Goal: Task Accomplishment & Management: Manage account settings

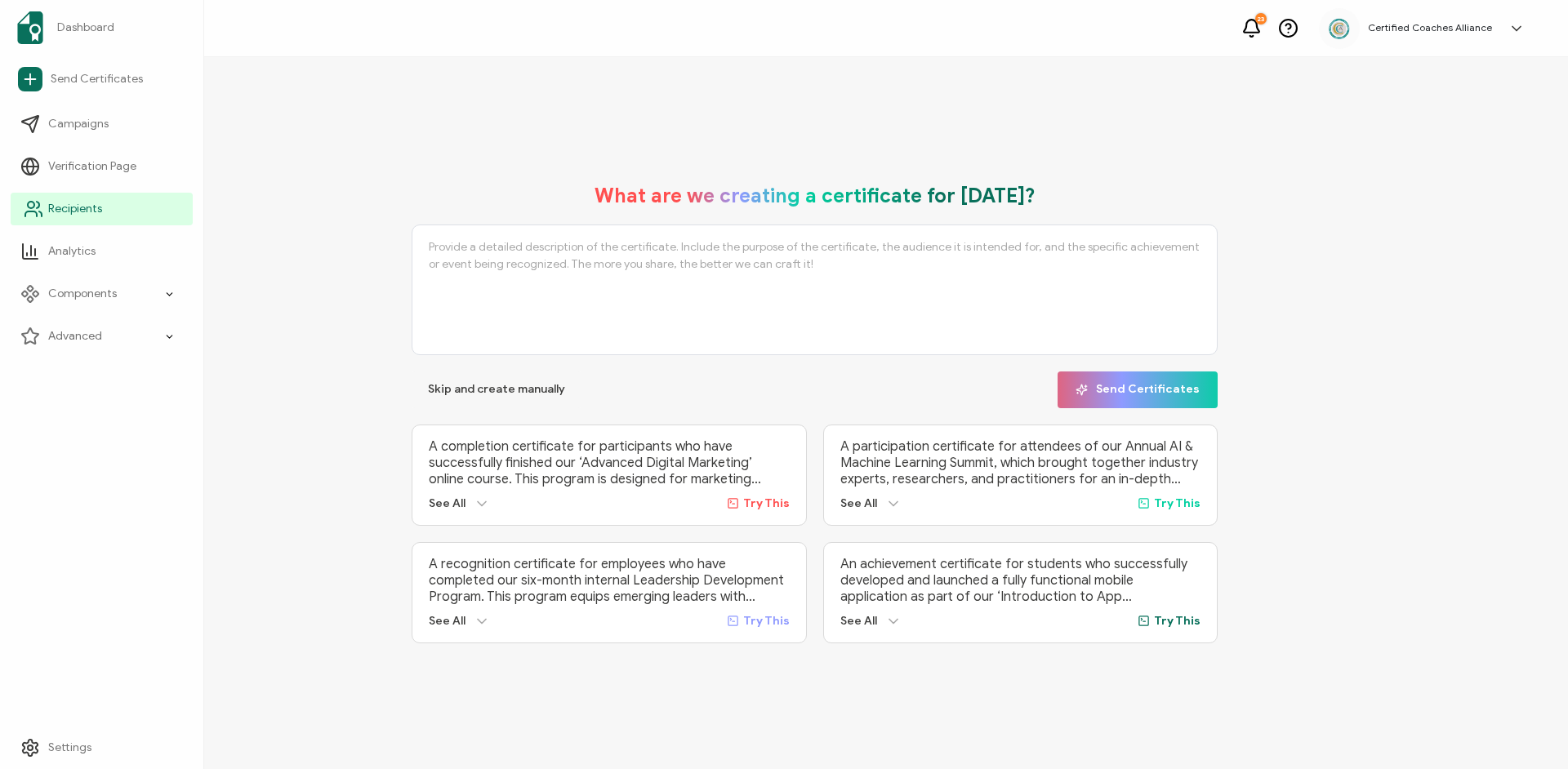
click at [96, 208] on span "Recipients" at bounding box center [75, 209] width 54 height 16
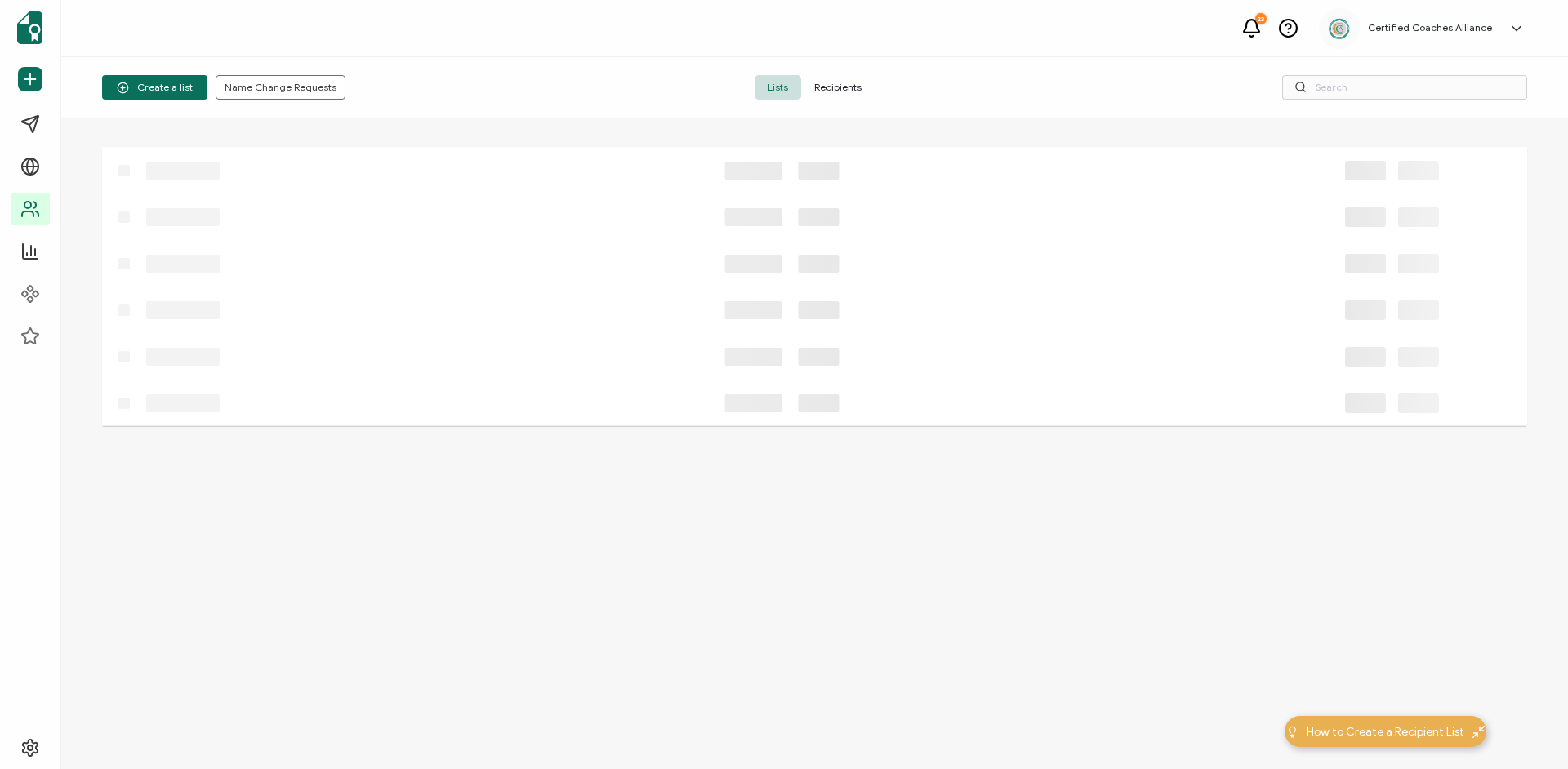
click at [837, 90] on span "Recipients" at bounding box center [837, 87] width 73 height 24
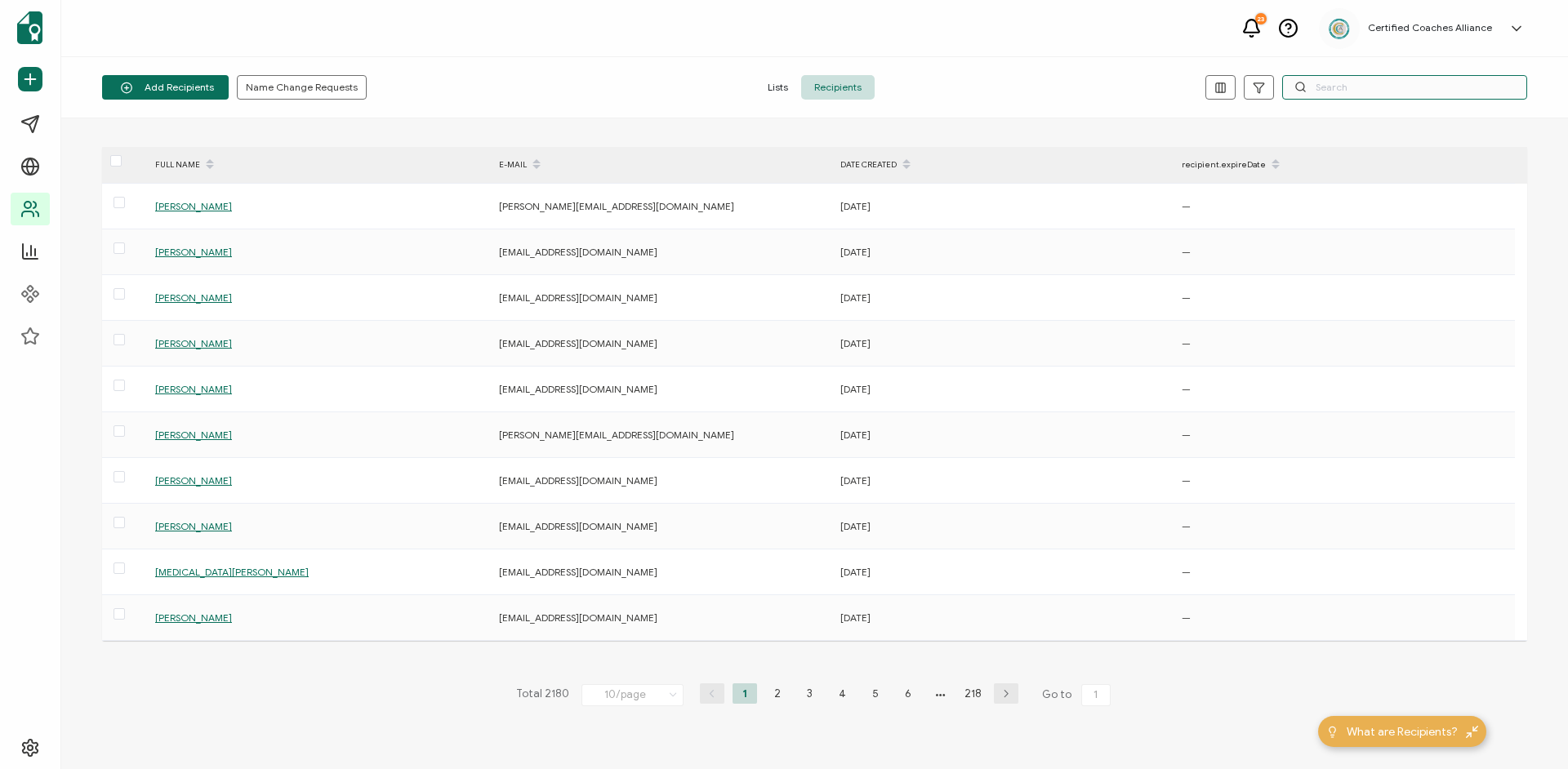
click at [1356, 91] on input "text" at bounding box center [1404, 87] width 245 height 24
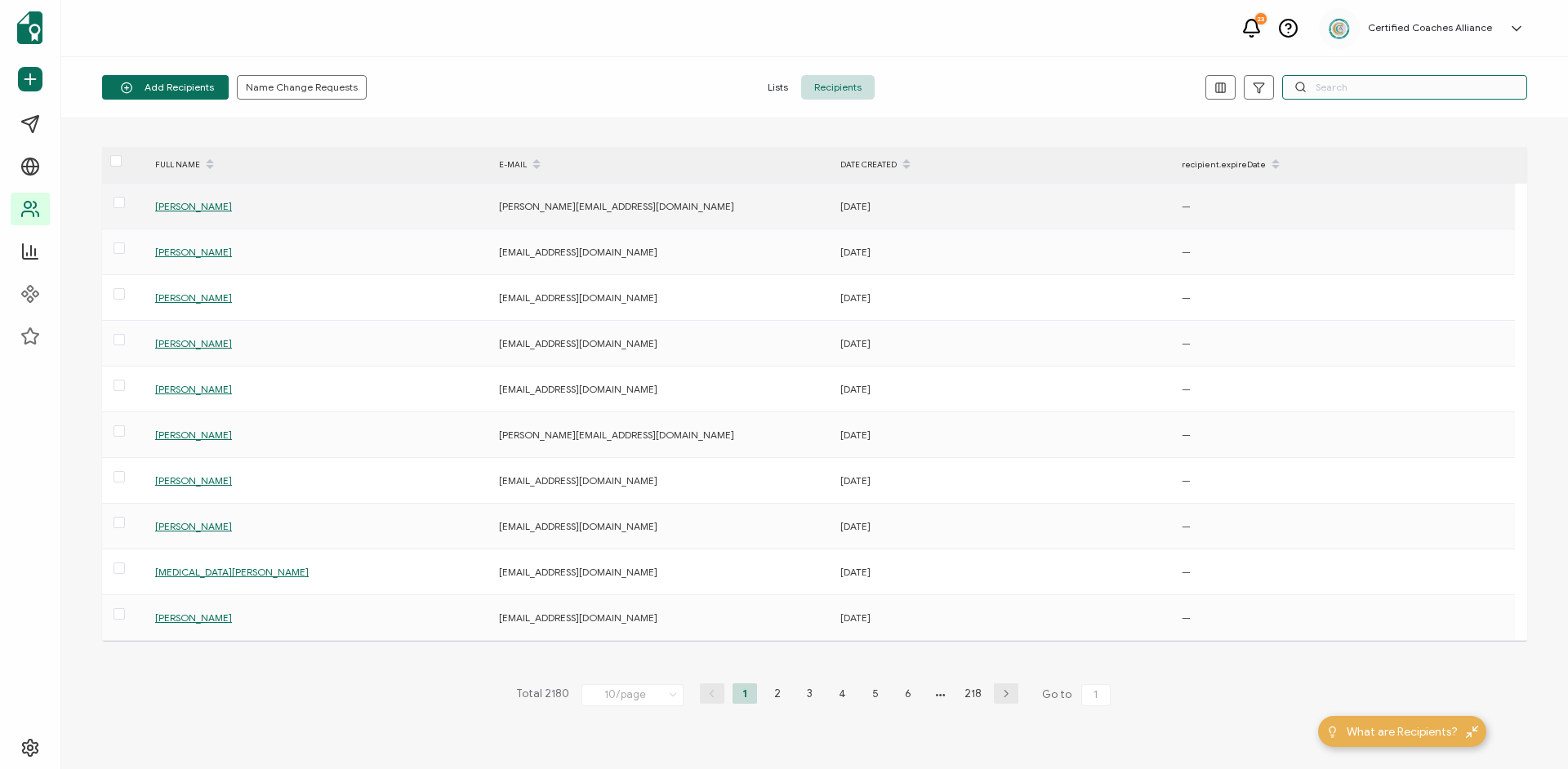
paste input "[EMAIL_ADDRESS][DOMAIN_NAME]"
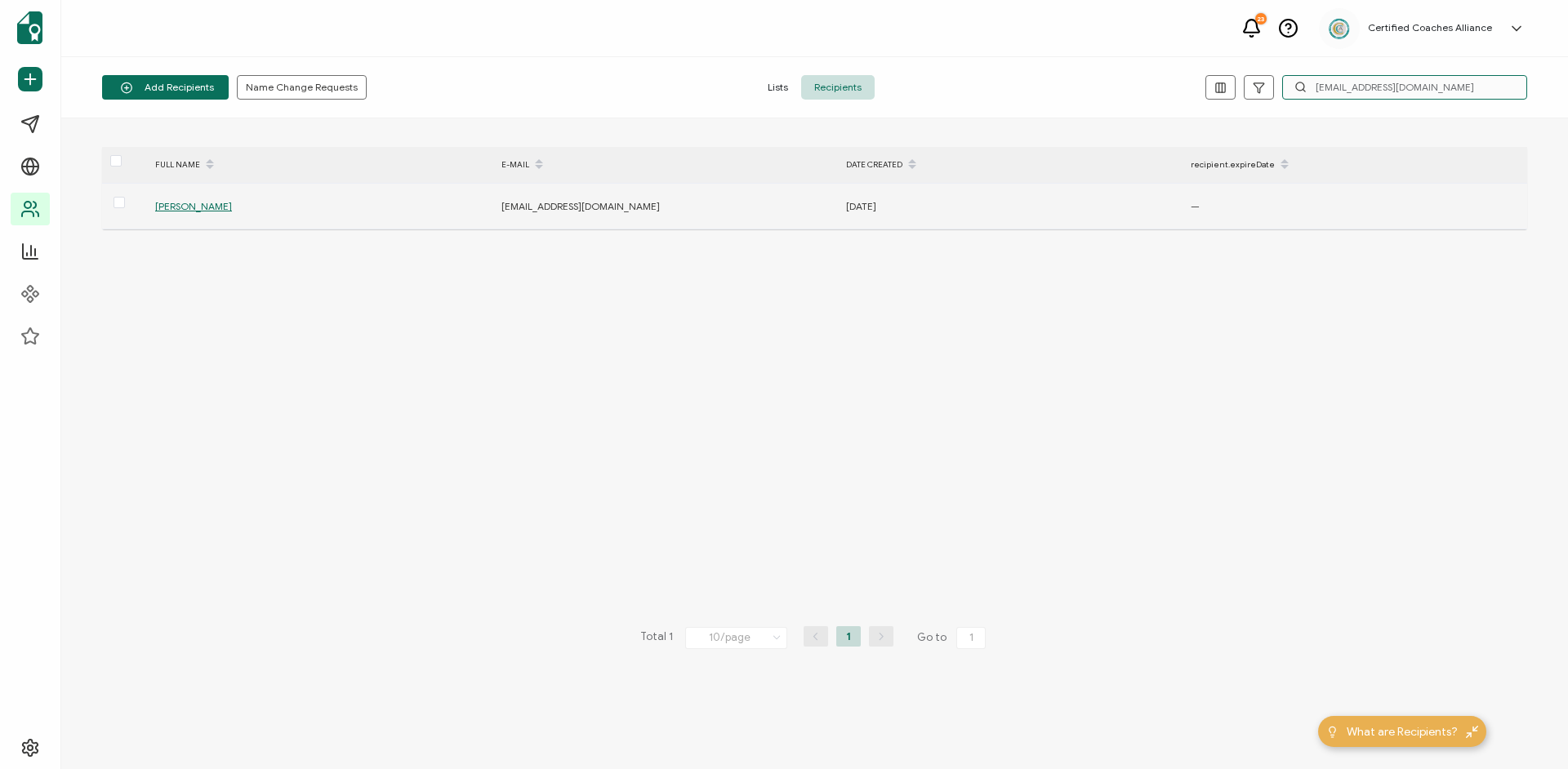
type input "[EMAIL_ADDRESS][DOMAIN_NAME]"
click at [167, 204] on span "[PERSON_NAME]" at bounding box center [193, 206] width 77 height 13
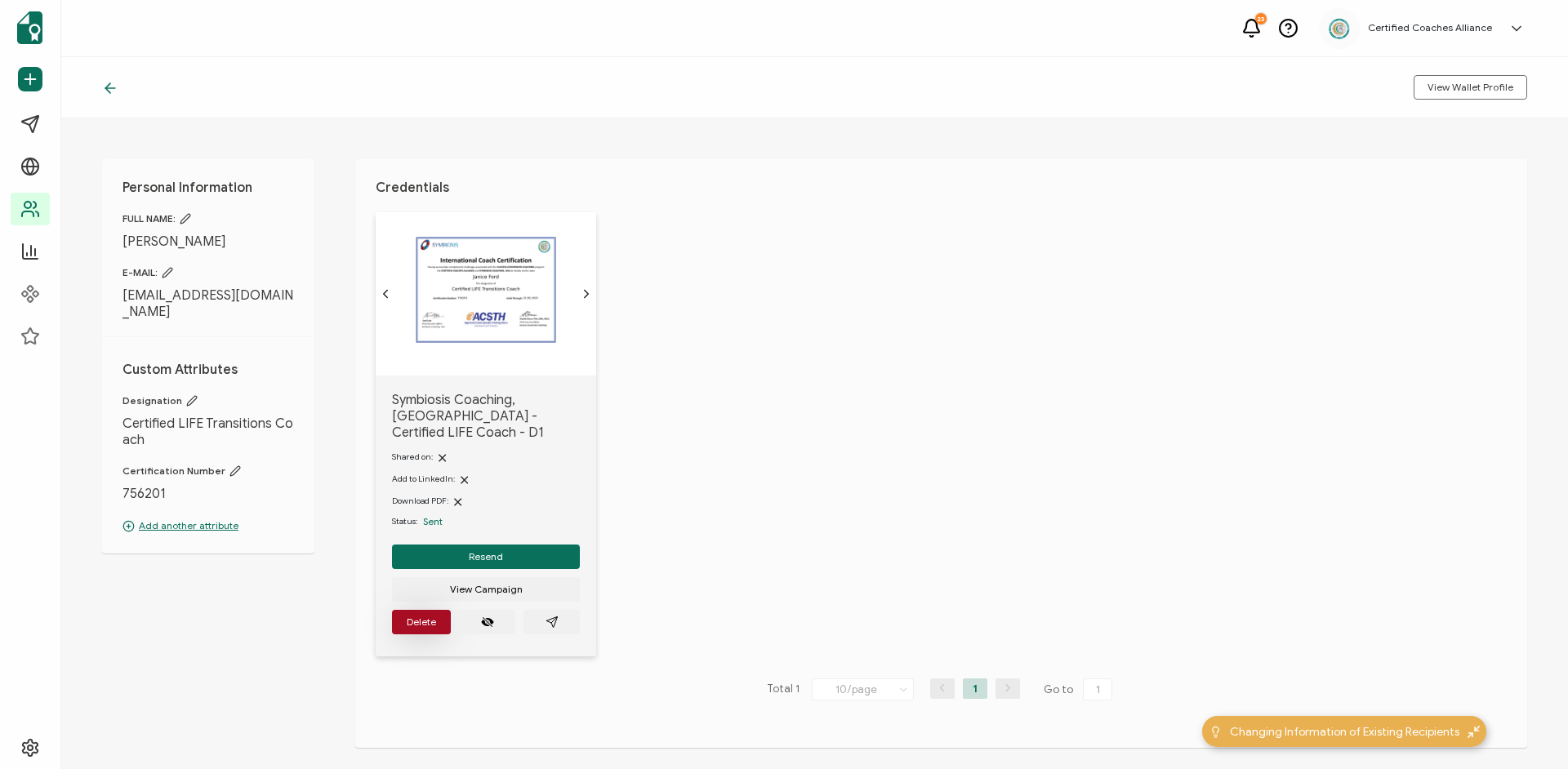
click at [435, 612] on button "Delete" at bounding box center [422, 621] width 59 height 24
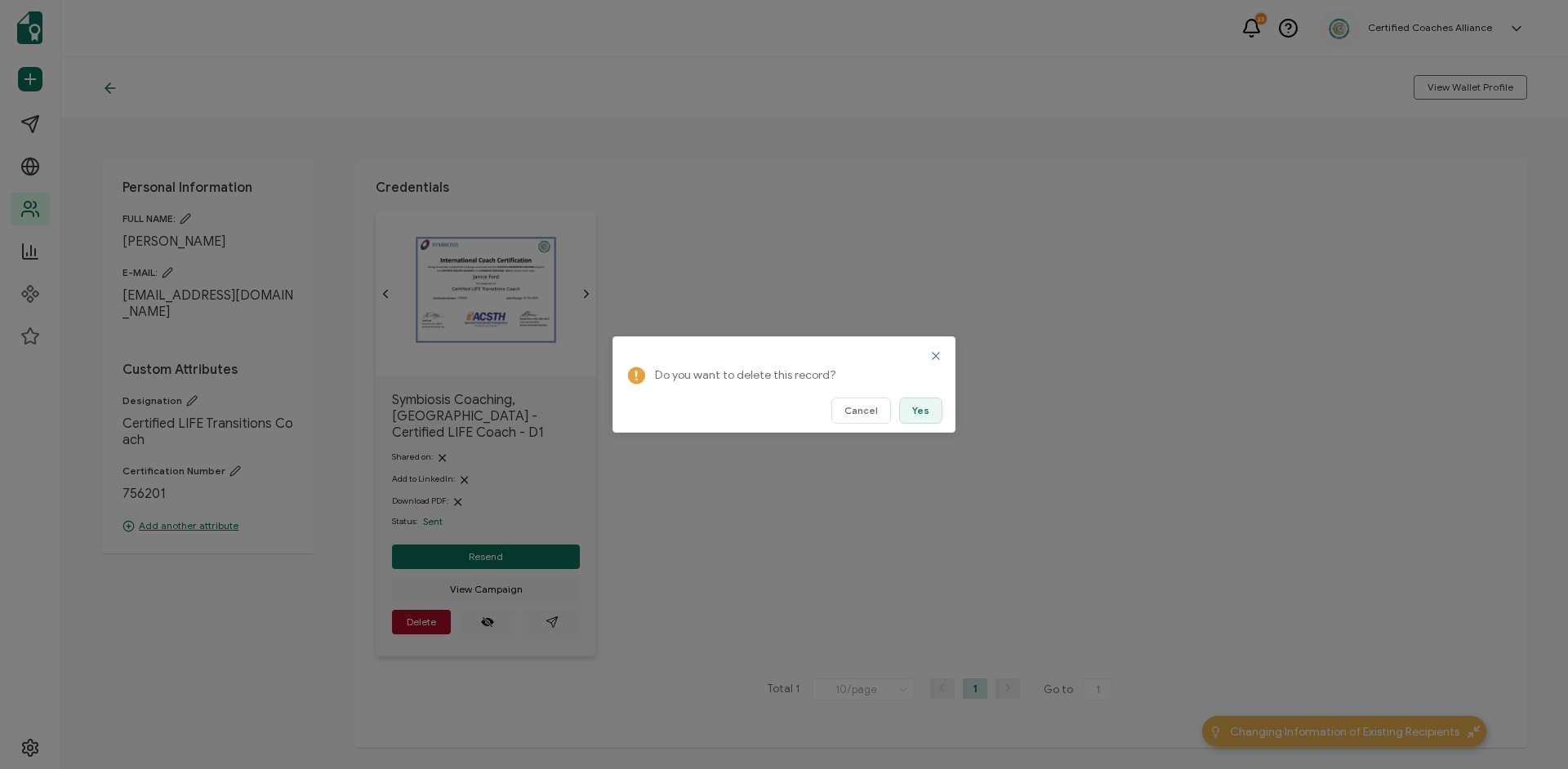
click at [915, 413] on span "Yes" at bounding box center [920, 410] width 17 height 10
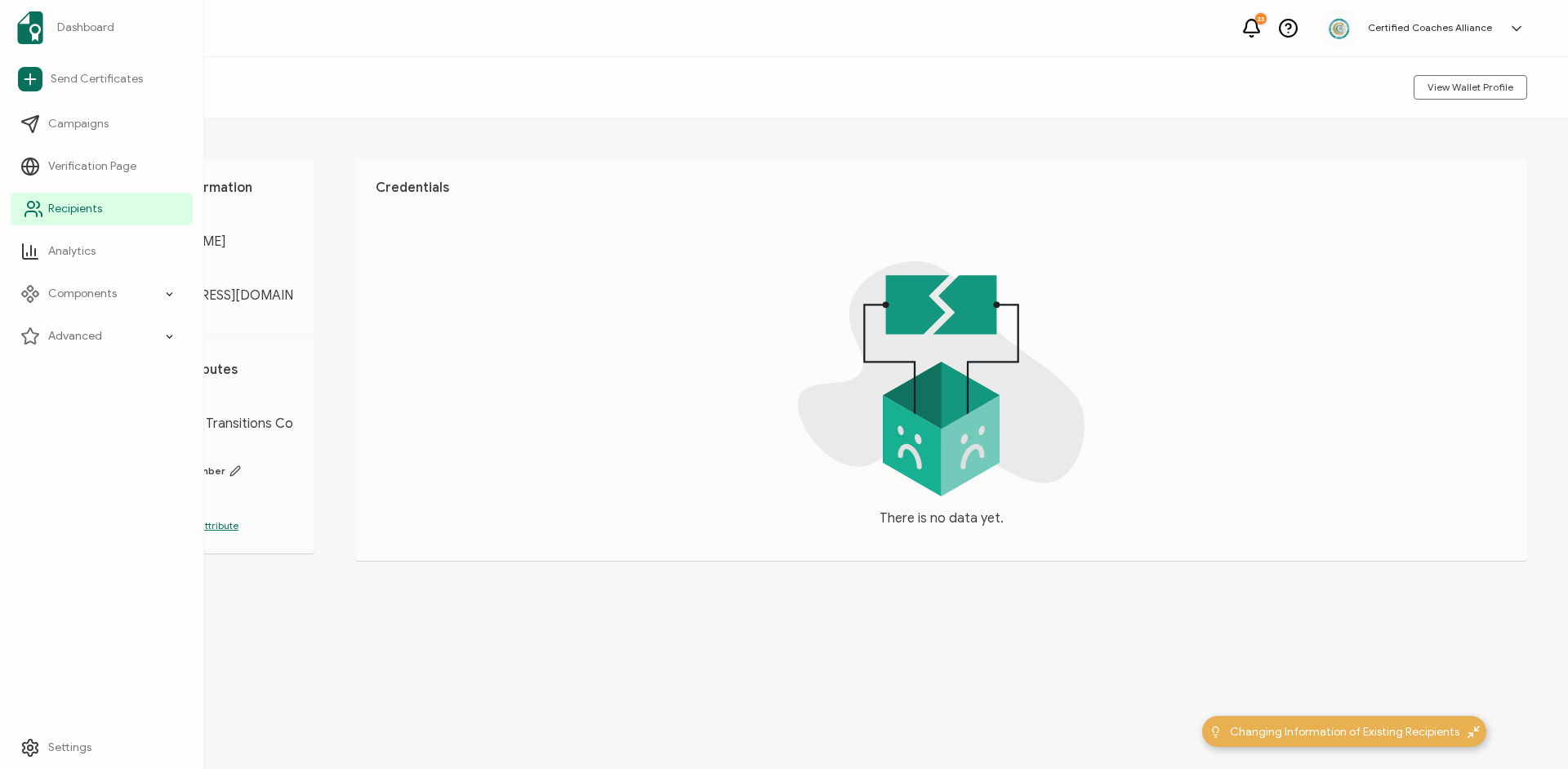
click at [107, 211] on link "Recipients" at bounding box center [101, 209] width 182 height 32
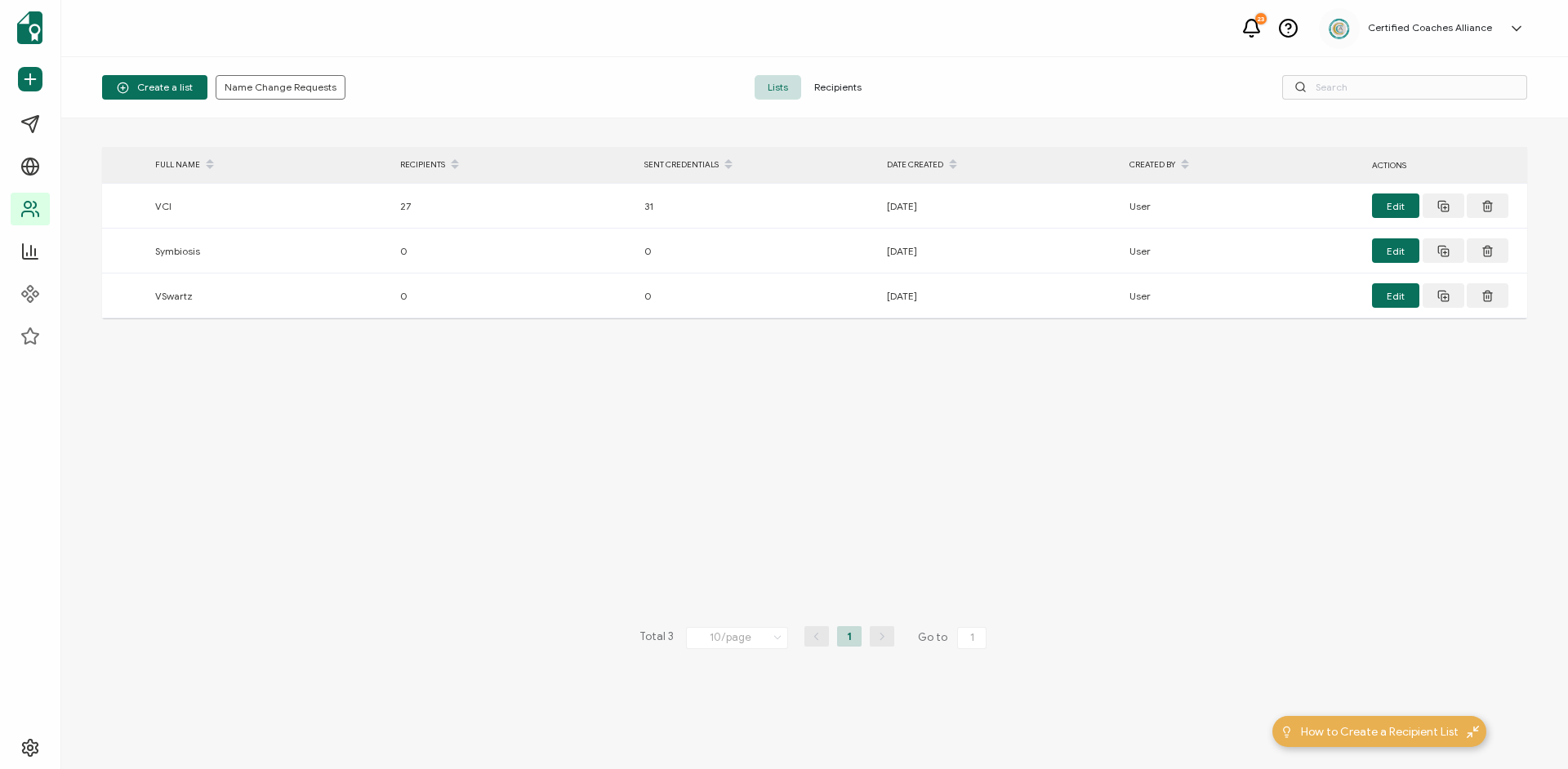
click at [836, 87] on span "Recipients" at bounding box center [837, 87] width 73 height 24
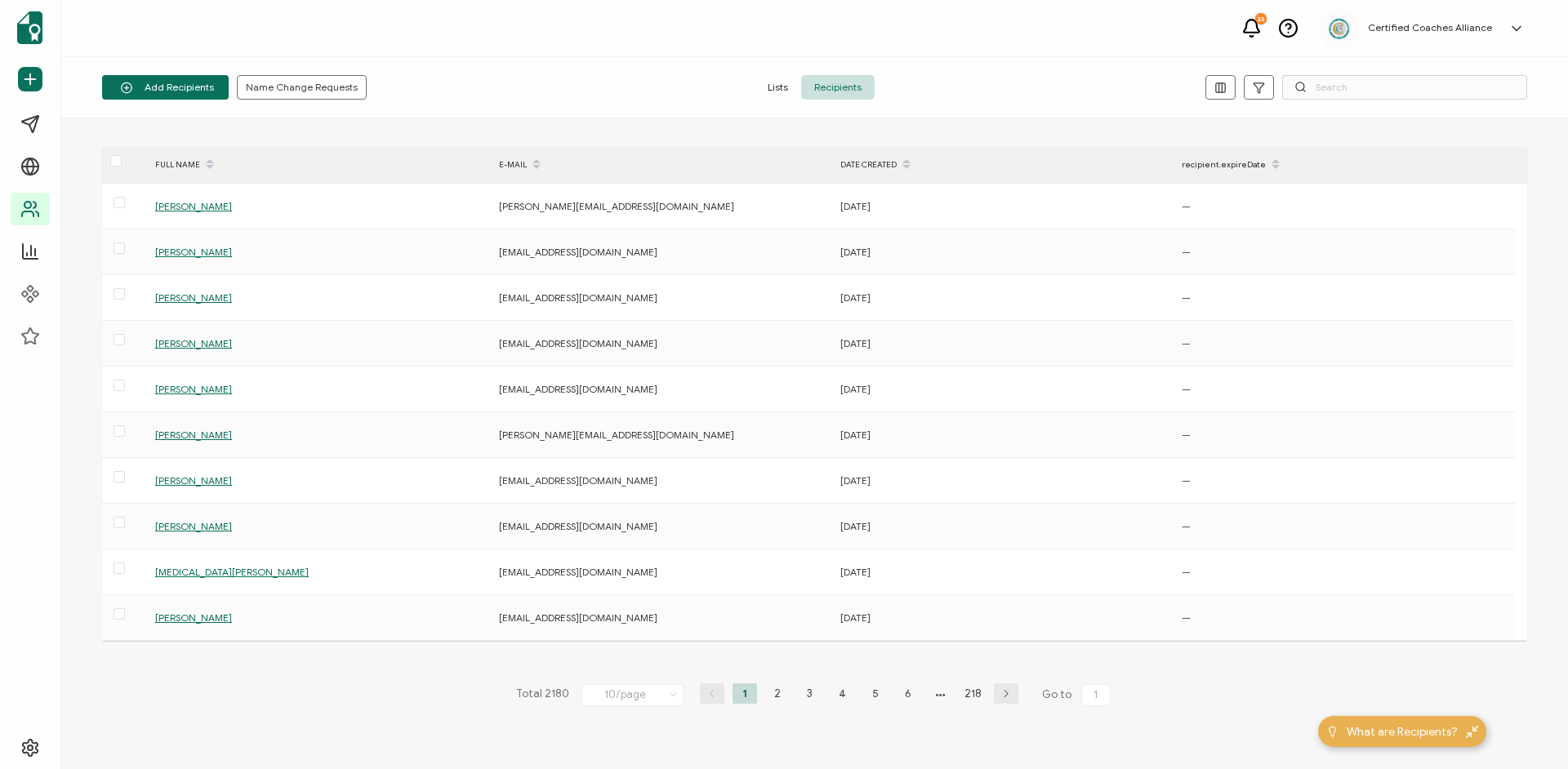
click at [949, 79] on div "Lists Recipients" at bounding box center [815, 87] width 476 height 24
click at [1328, 83] on input "text" at bounding box center [1404, 87] width 245 height 24
paste input "[EMAIL_ADDRESS][DOMAIN_NAME]"
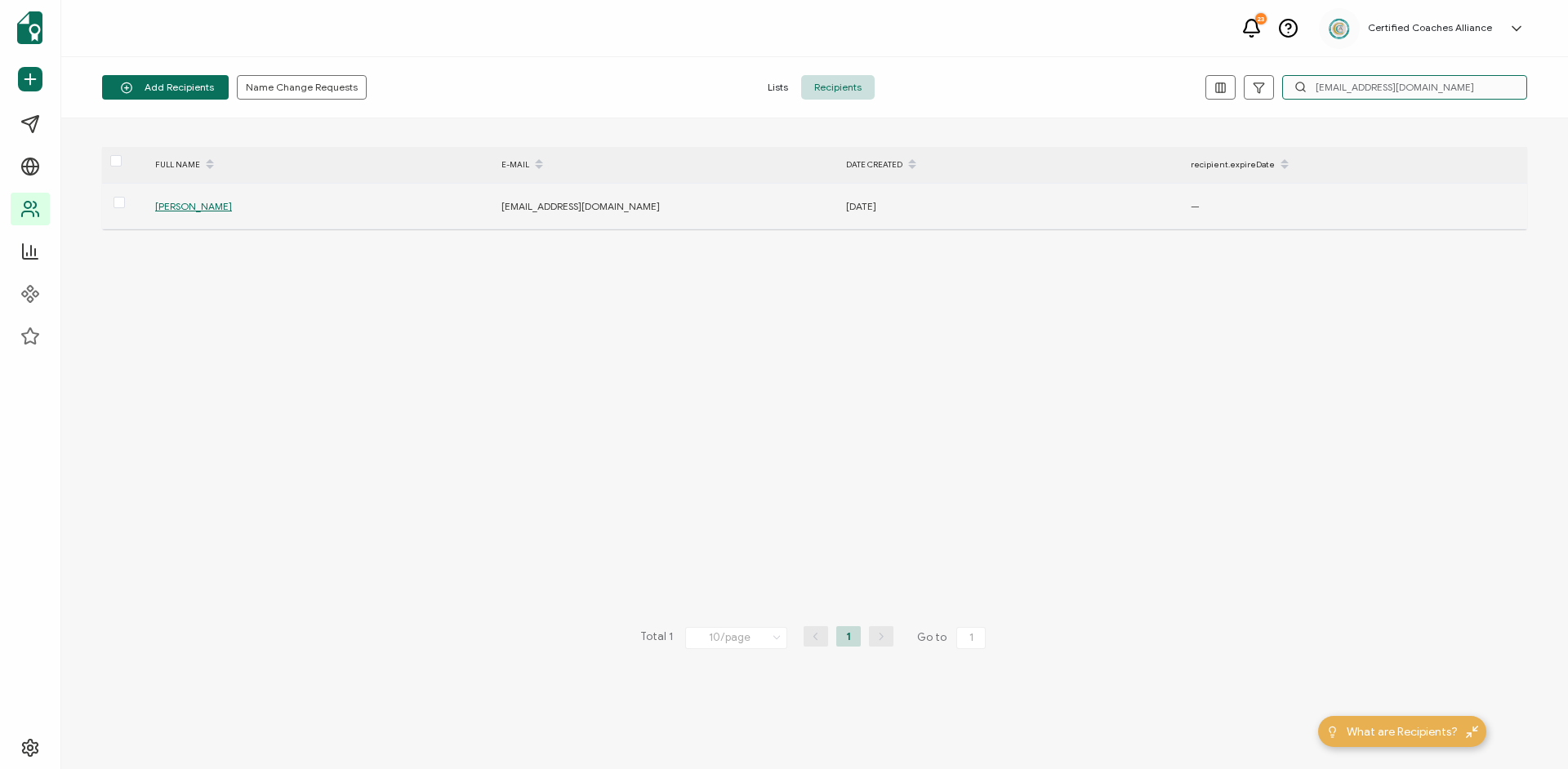
type input "[EMAIL_ADDRESS][DOMAIN_NAME]"
click at [201, 208] on span "[PERSON_NAME]" at bounding box center [193, 206] width 77 height 13
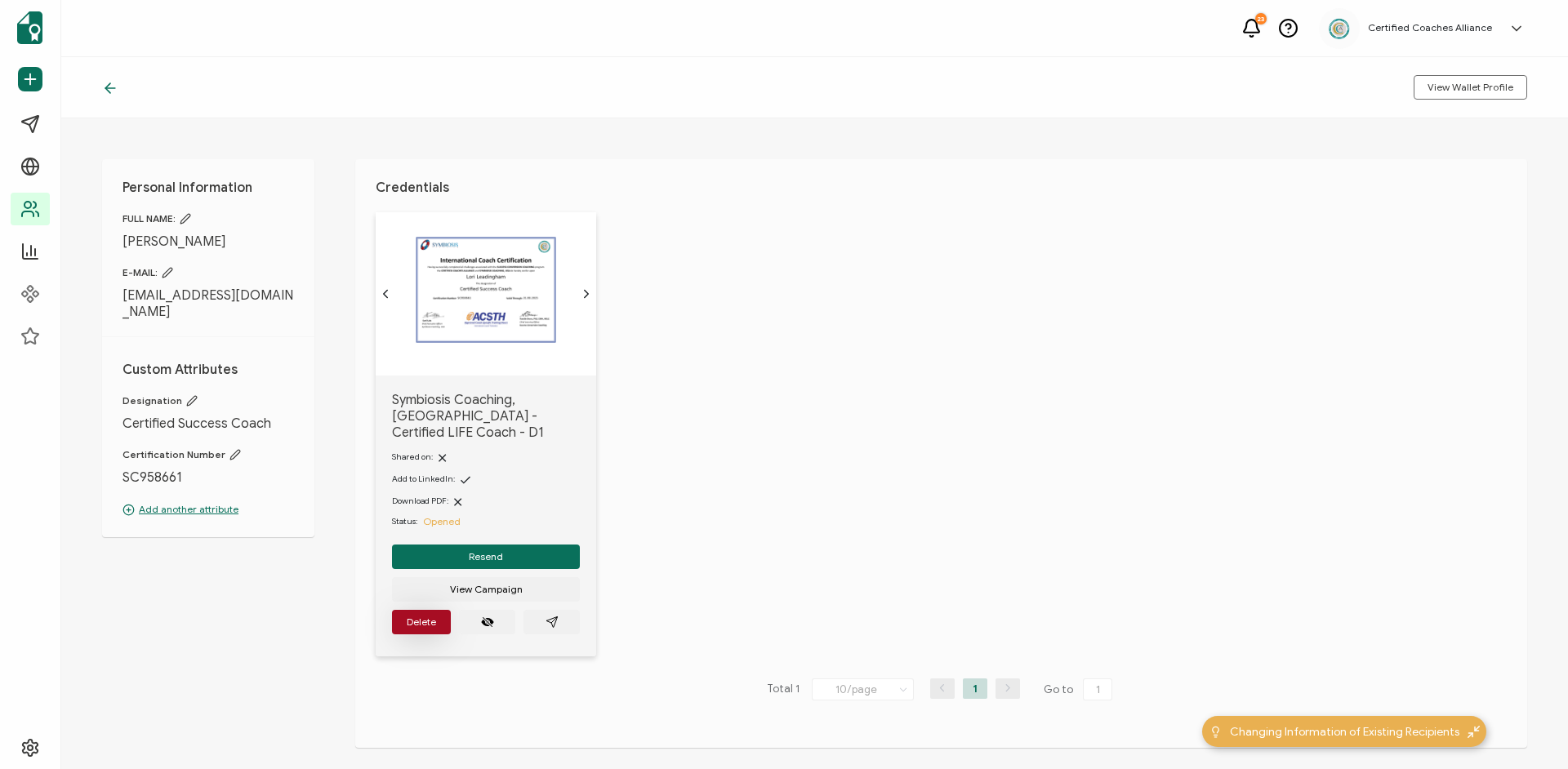
click at [438, 618] on button "Delete" at bounding box center [422, 621] width 59 height 24
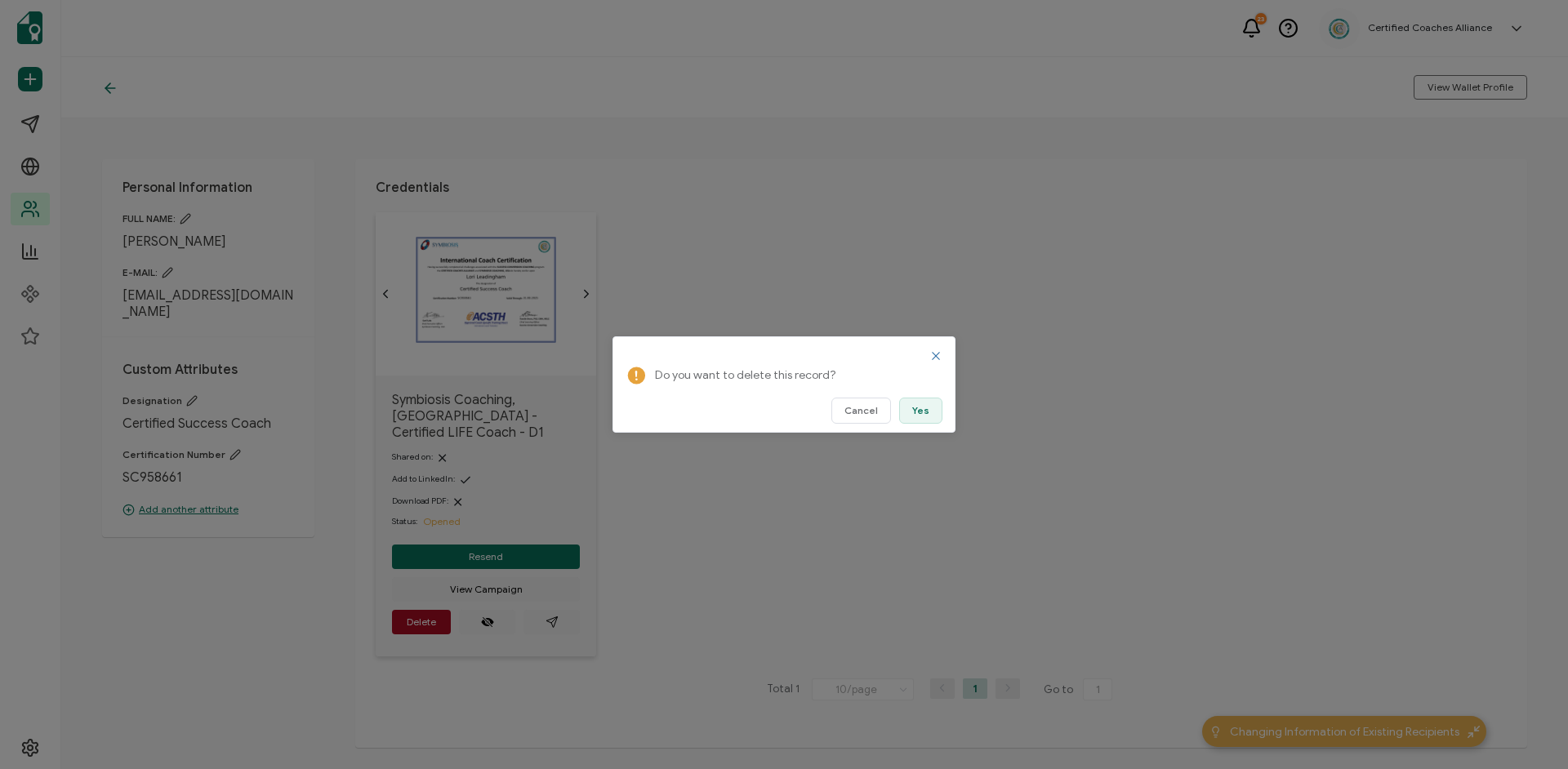
click at [925, 411] on span "Yes" at bounding box center [920, 410] width 17 height 10
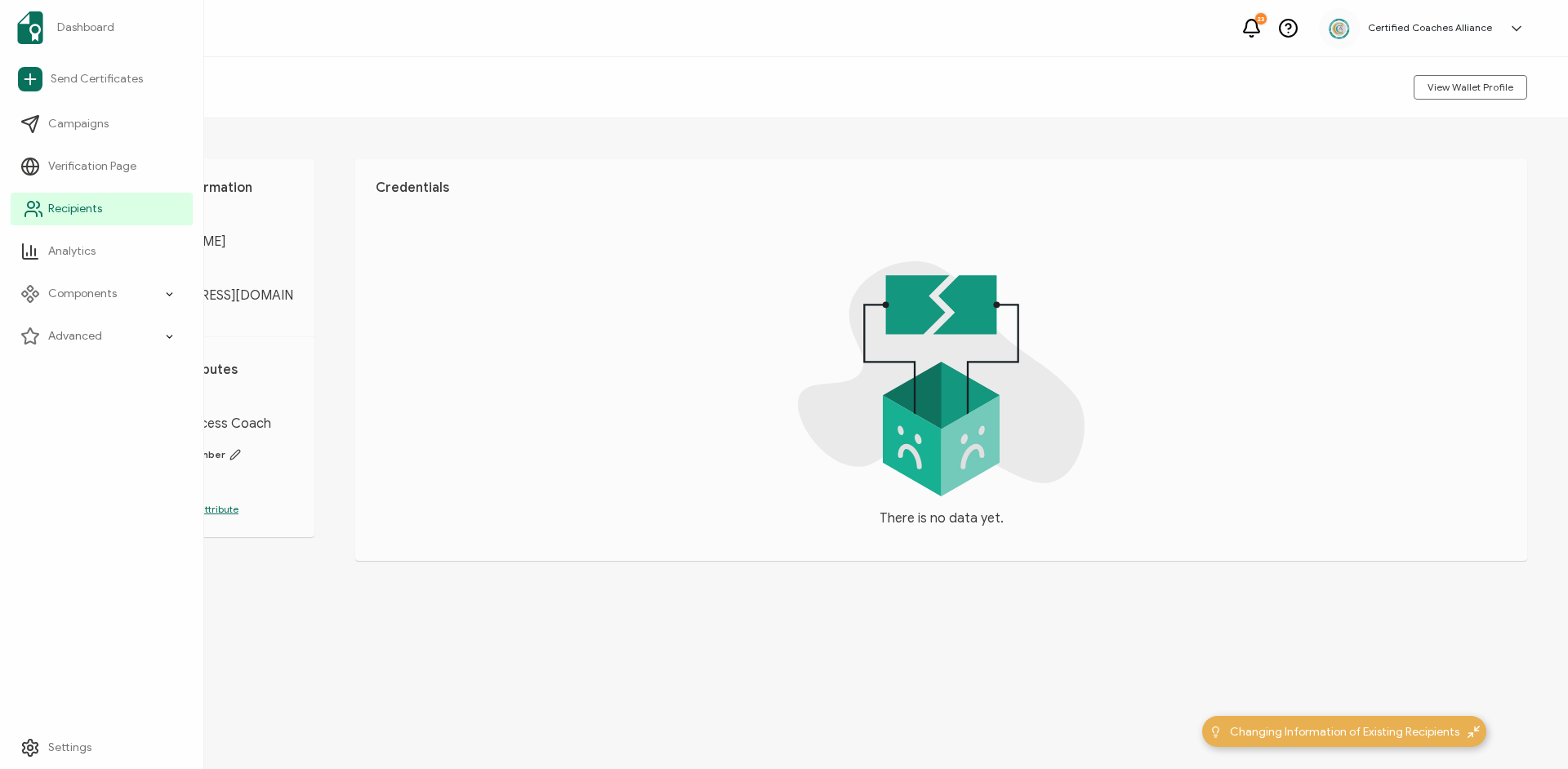
click at [66, 207] on span "Recipients" at bounding box center [75, 209] width 54 height 16
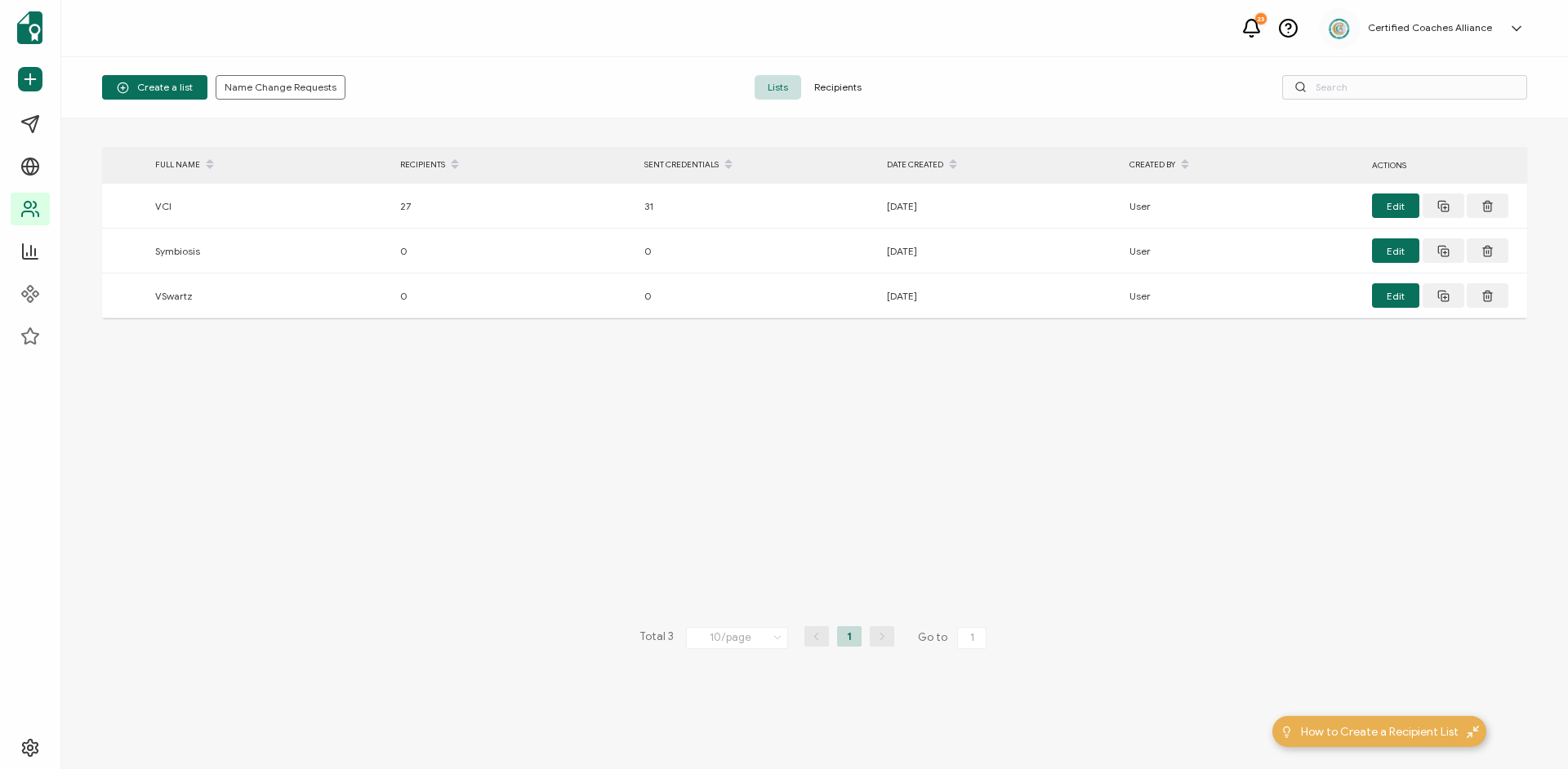
click at [854, 81] on span "Recipients" at bounding box center [837, 87] width 73 height 24
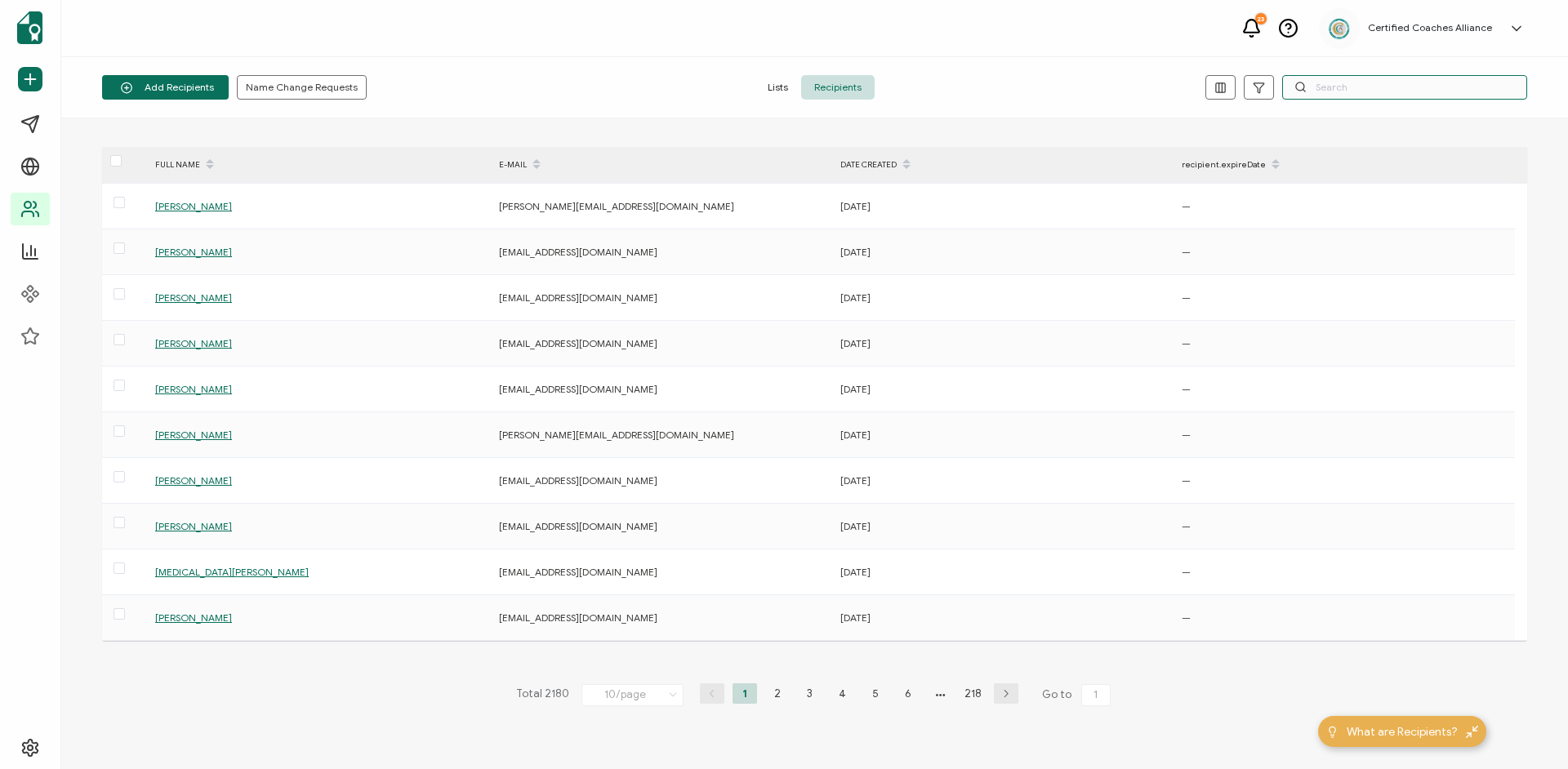
click at [1336, 89] on input "text" at bounding box center [1404, 87] width 245 height 24
paste input "[EMAIL_ADDRESS][DOMAIN_NAME]"
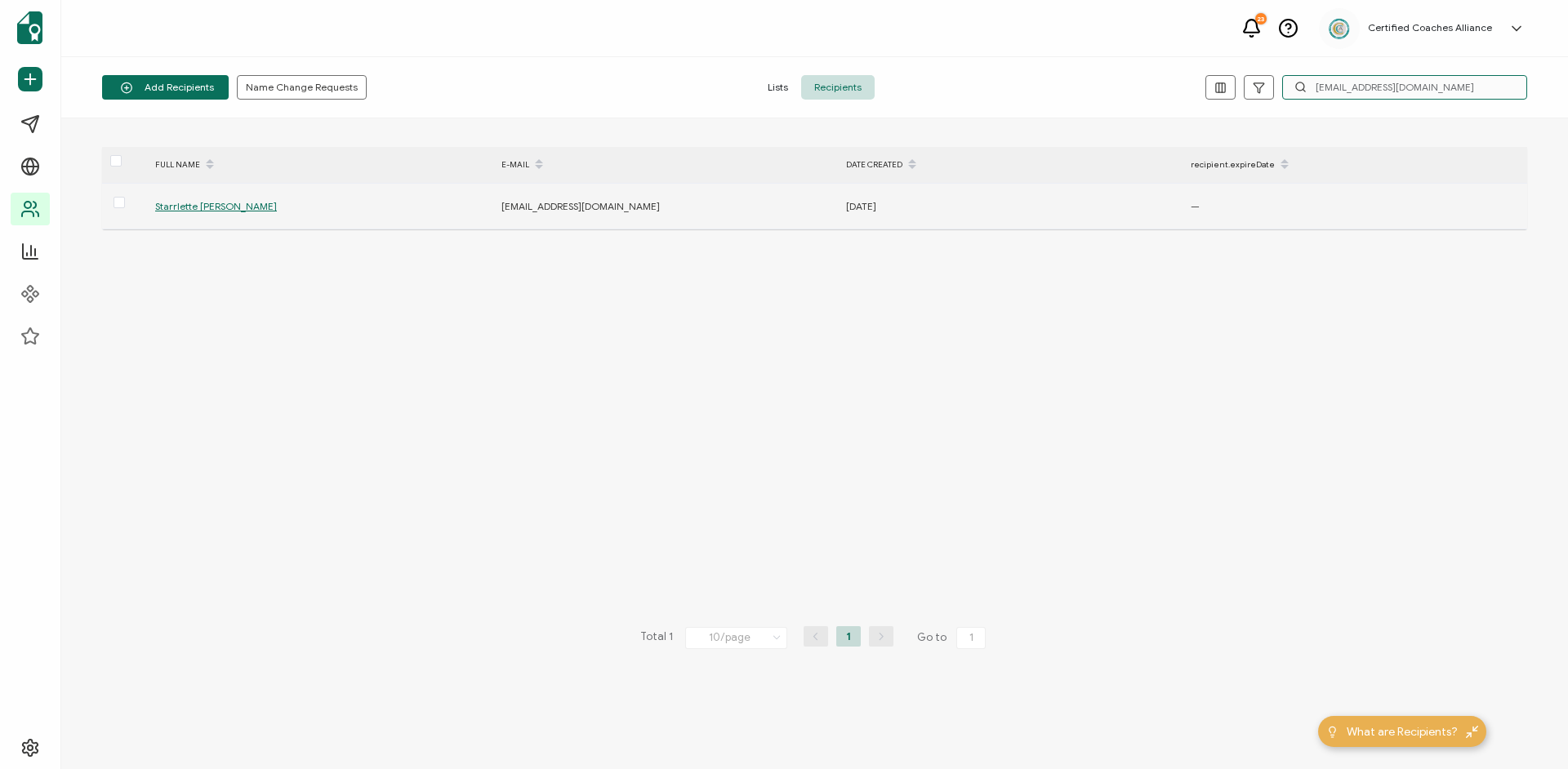
type input "[EMAIL_ADDRESS][DOMAIN_NAME]"
click at [210, 209] on span "Starrlette [PERSON_NAME]" at bounding box center [216, 206] width 122 height 13
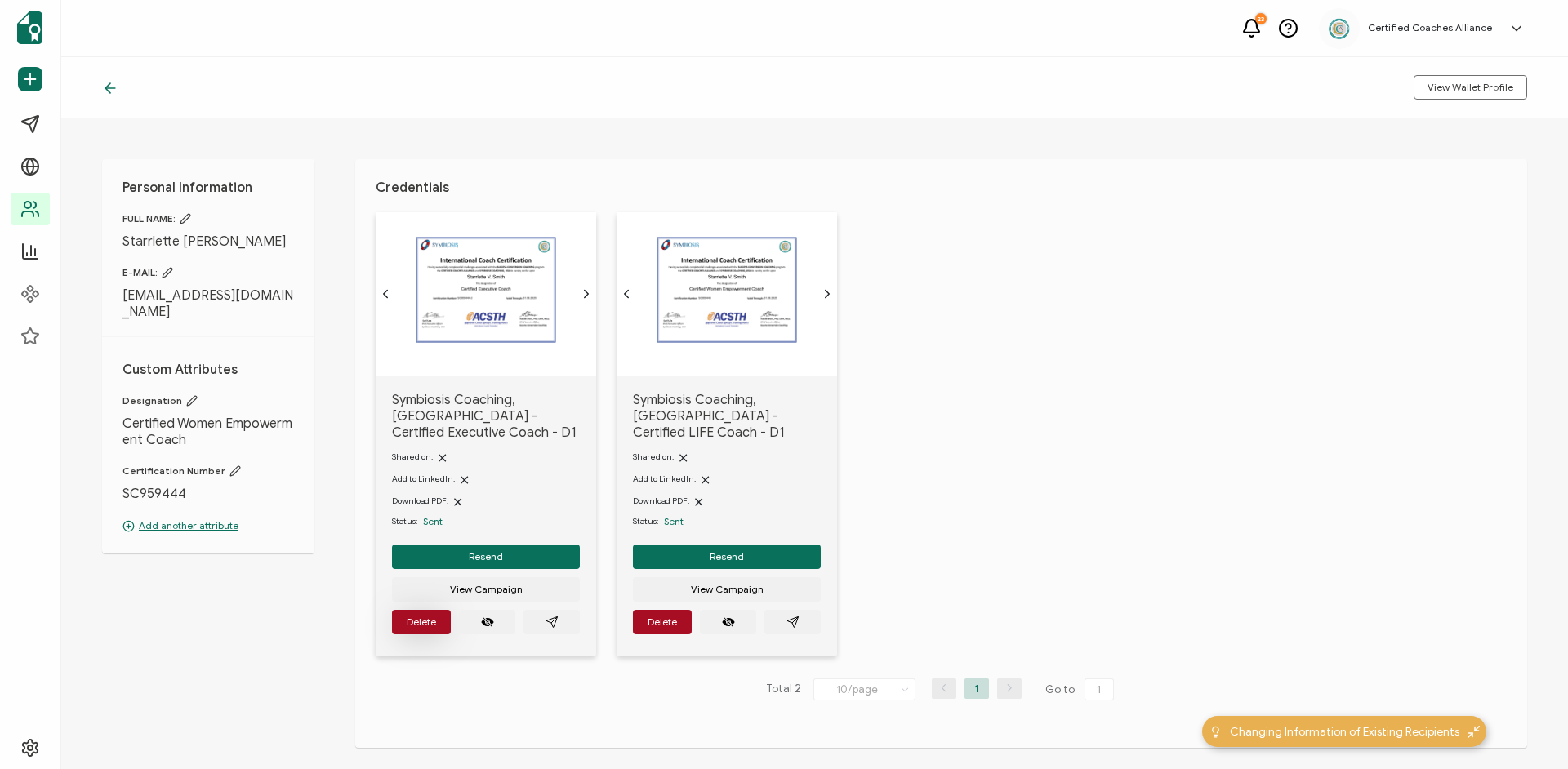
click at [422, 617] on span "Delete" at bounding box center [421, 621] width 30 height 10
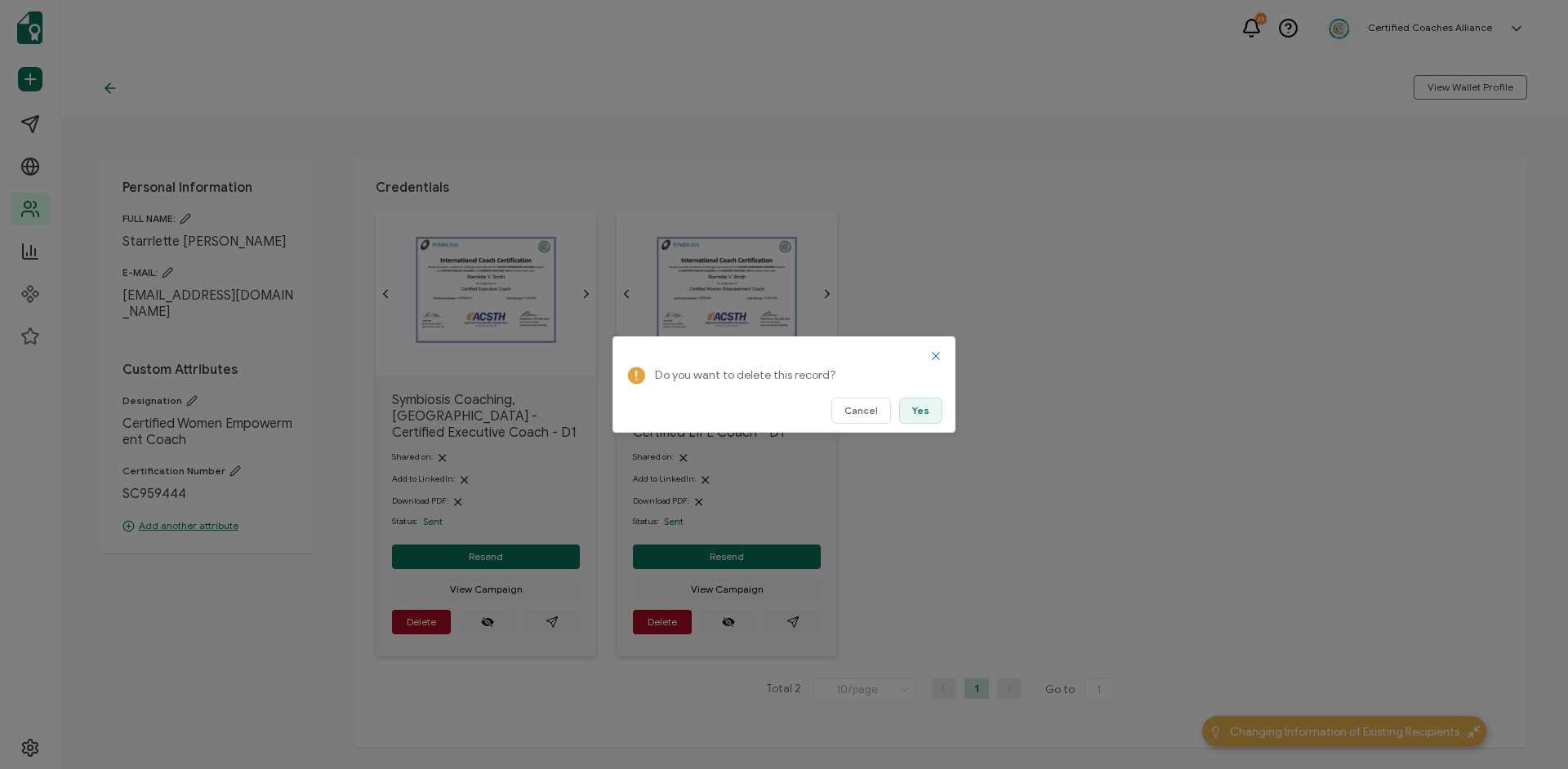
click at [922, 410] on span "Yes" at bounding box center [920, 410] width 17 height 10
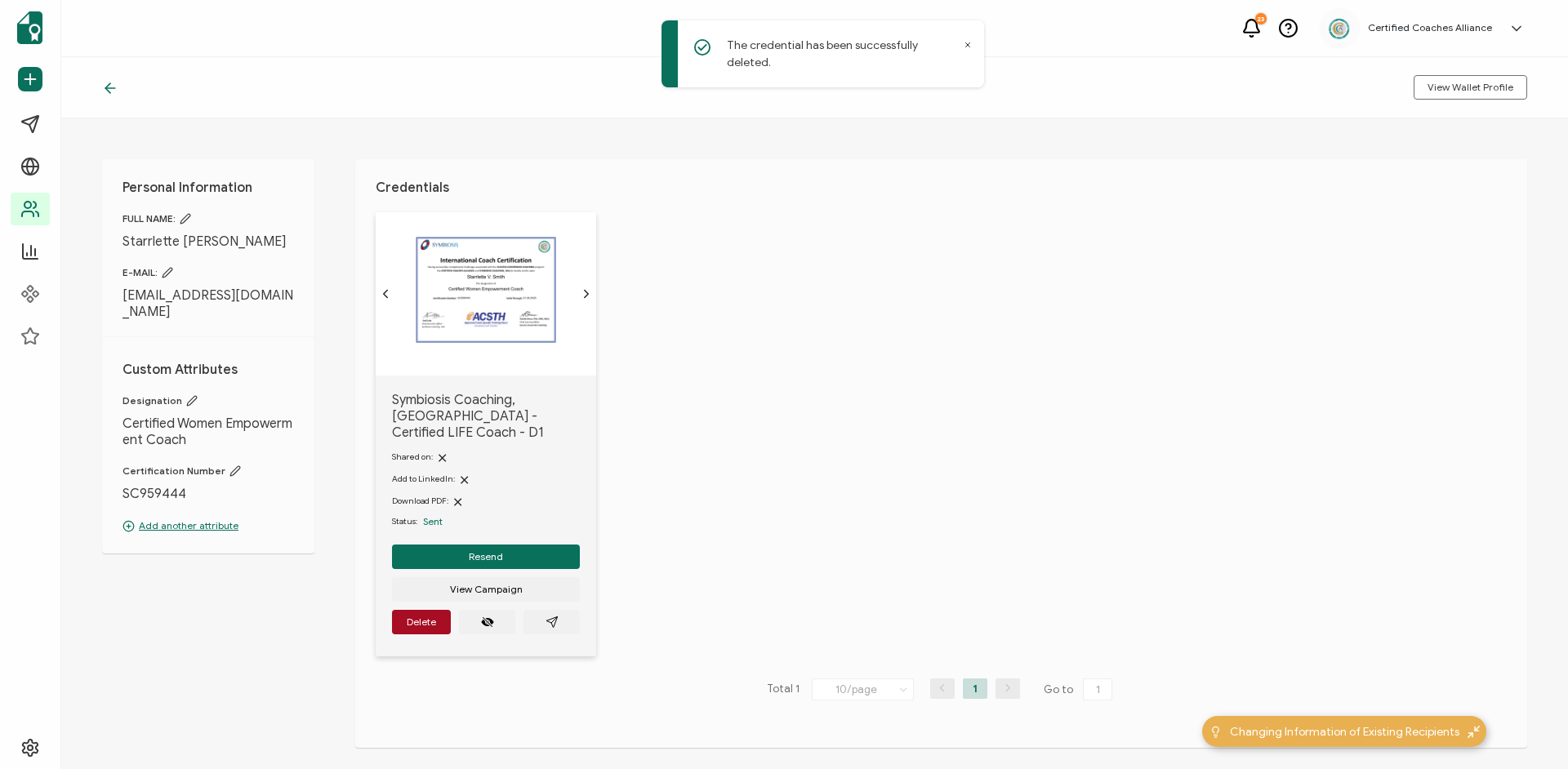
drag, startPoint x: 420, startPoint y: 610, endPoint x: 536, endPoint y: 609, distance: 116.0
click at [420, 617] on span "Delete" at bounding box center [421, 621] width 30 height 10
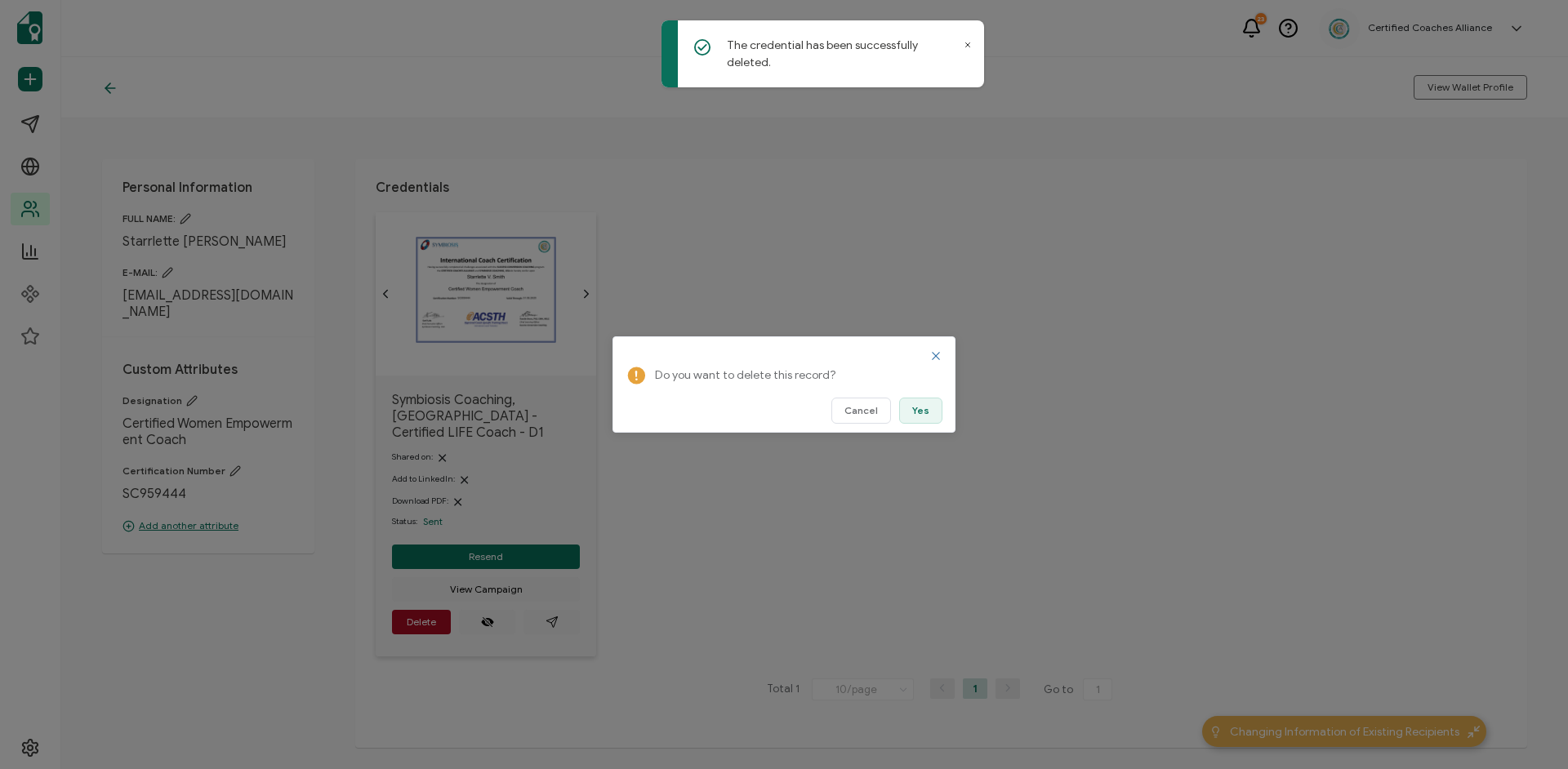
click at [921, 410] on span "Yes" at bounding box center [920, 410] width 17 height 10
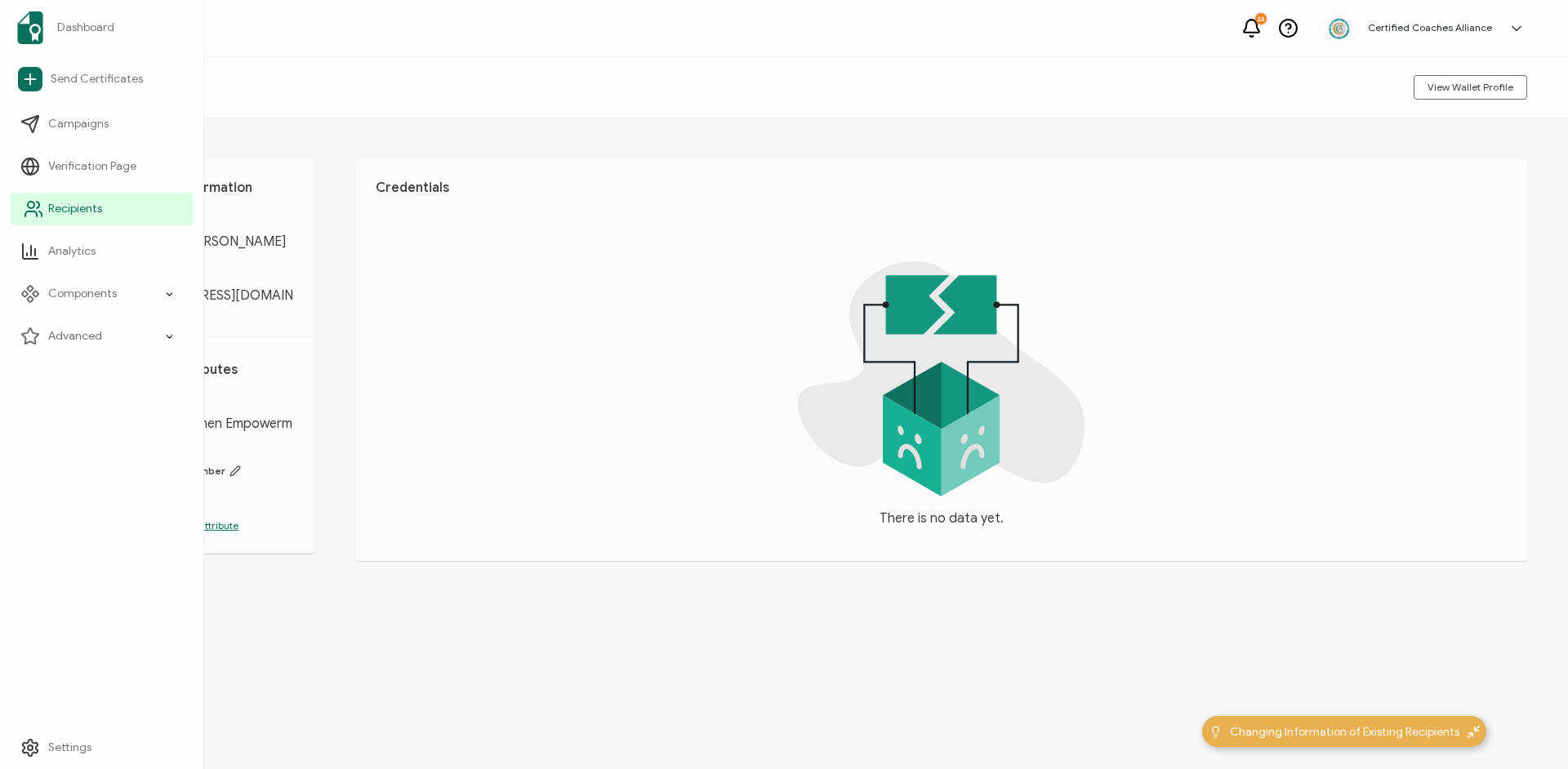
drag, startPoint x: 63, startPoint y: 213, endPoint x: 164, endPoint y: 201, distance: 101.7
click at [64, 213] on span "Recipients" at bounding box center [75, 209] width 54 height 16
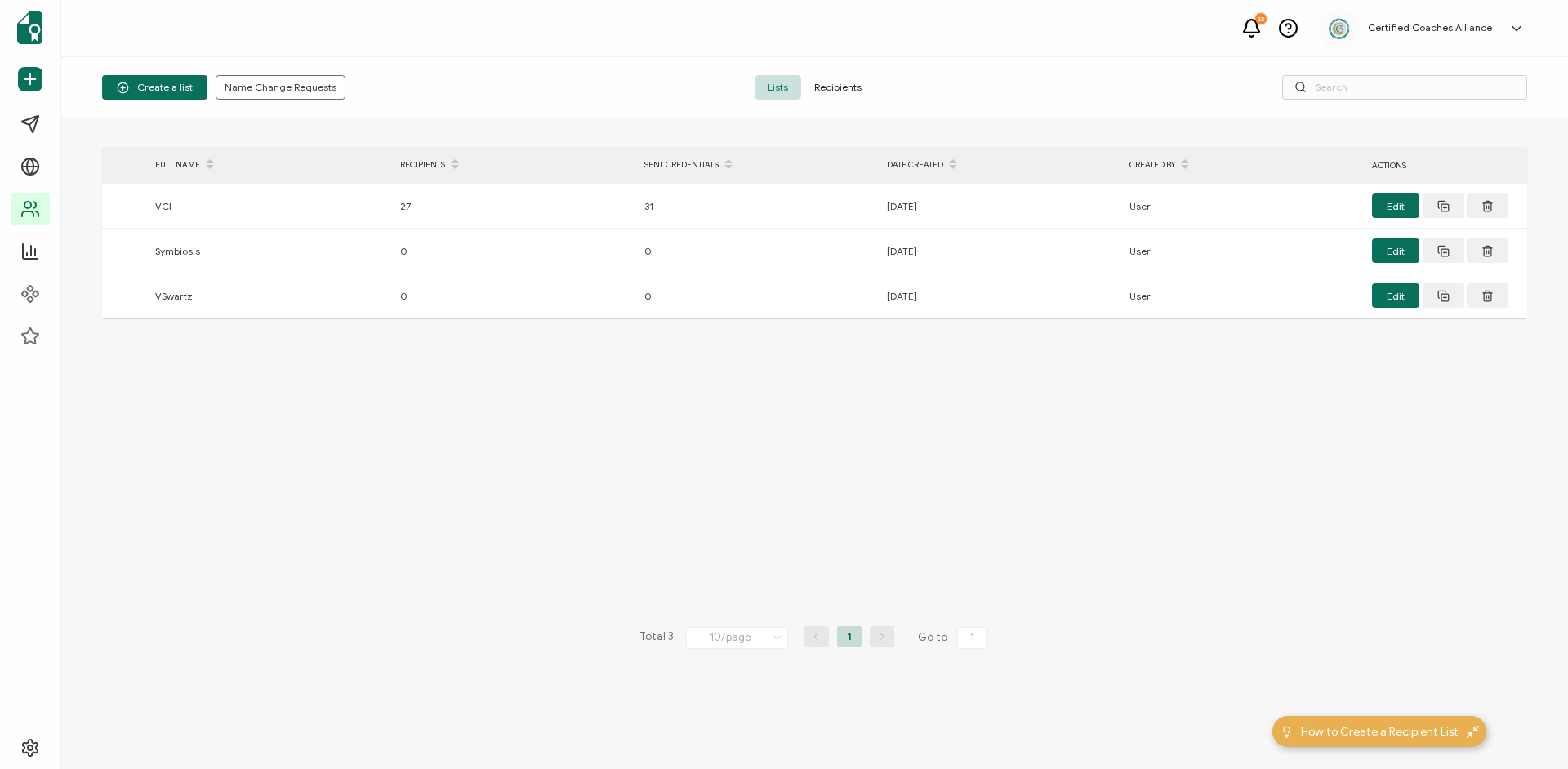
click at [821, 80] on span "Recipients" at bounding box center [837, 87] width 73 height 24
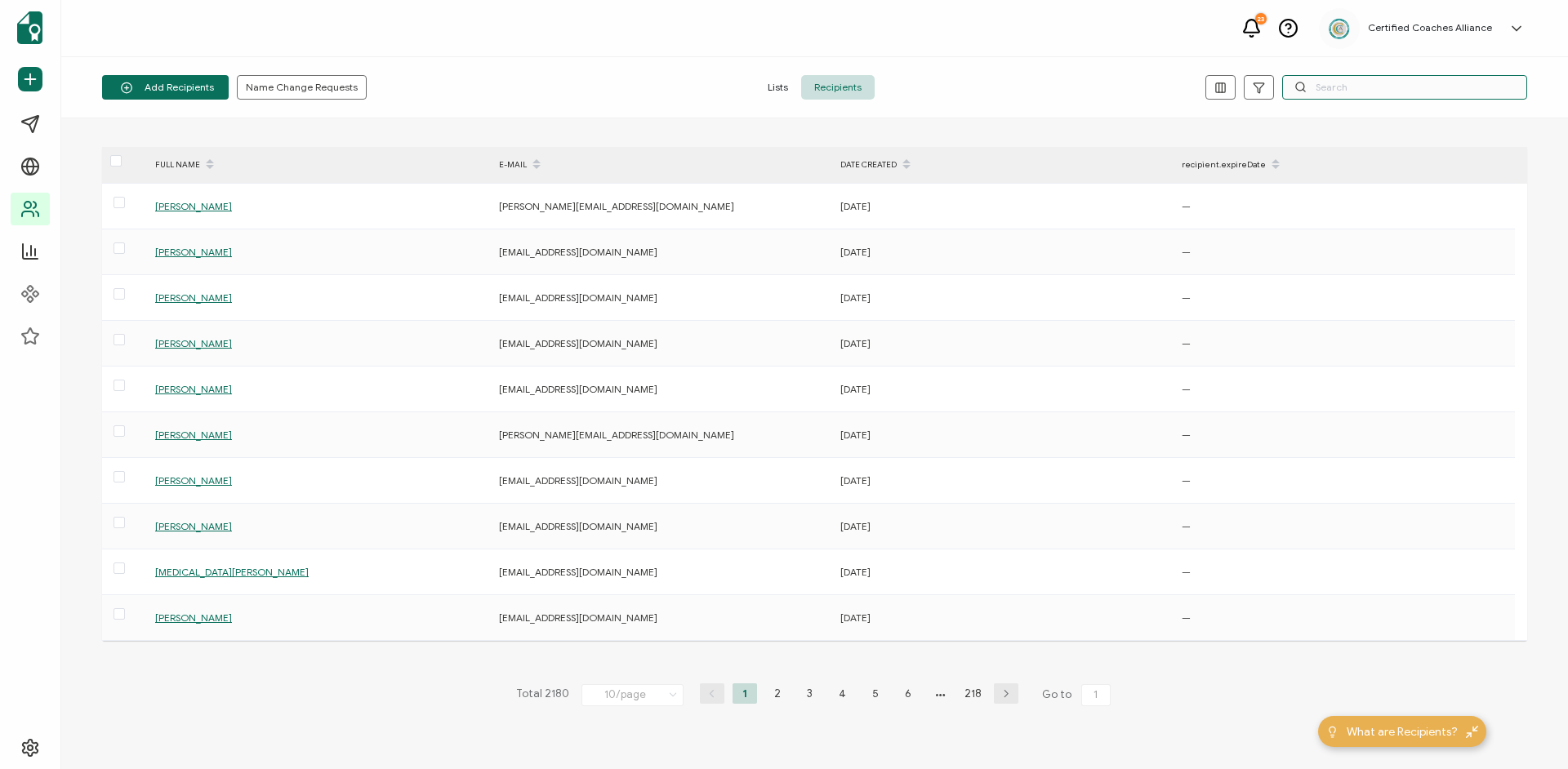
click at [1317, 90] on input "text" at bounding box center [1404, 87] width 245 height 24
paste input "[EMAIL_ADDRESS][DOMAIN_NAME]"
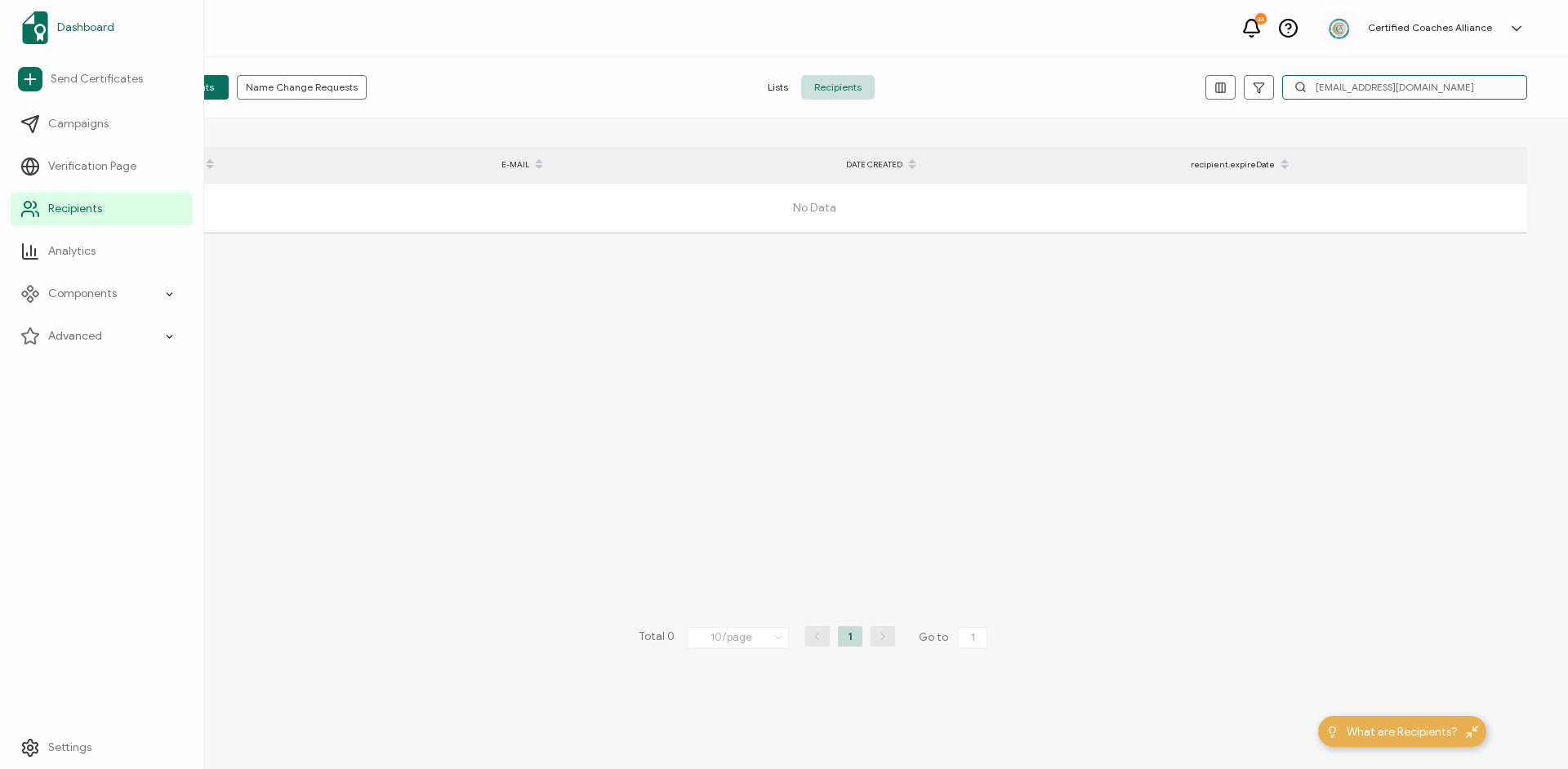
type input "[EMAIL_ADDRESS][DOMAIN_NAME]"
